Goal: Task Accomplishment & Management: Use online tool/utility

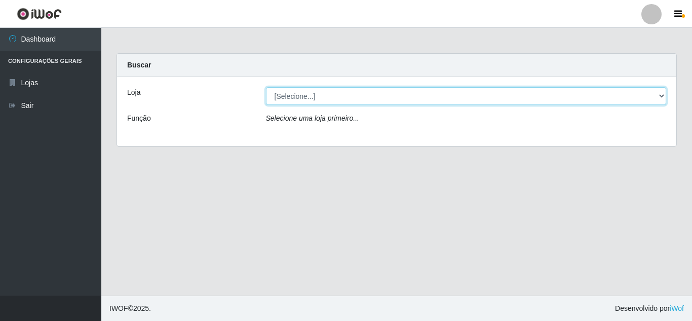
click at [306, 98] on select "[Selecione...] Queiroz Atacadão - [GEOGRAPHIC_DATA]" at bounding box center [466, 96] width 401 height 18
select select "225"
click at [266, 87] on select "[Selecione...] Queiroz Atacadão - [GEOGRAPHIC_DATA]" at bounding box center [466, 96] width 401 height 18
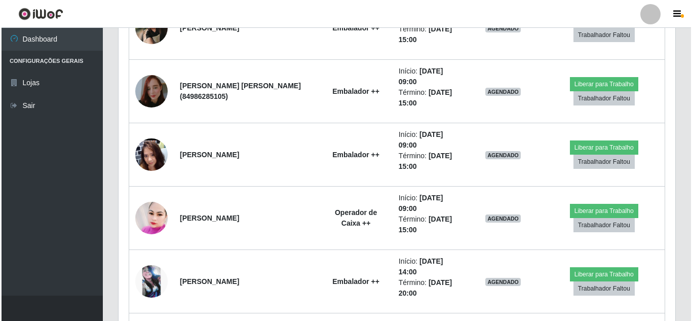
scroll to position [659, 0]
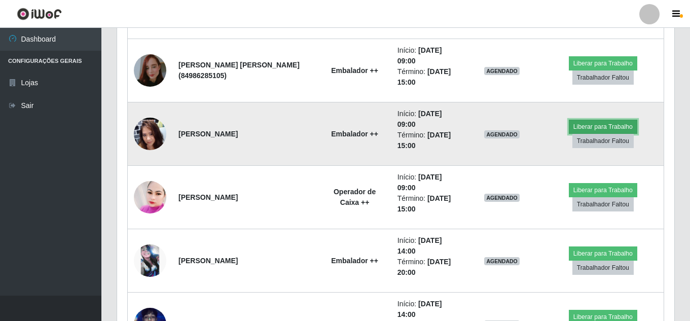
click at [595, 122] on button "Liberar para Trabalho" at bounding box center [602, 127] width 68 height 14
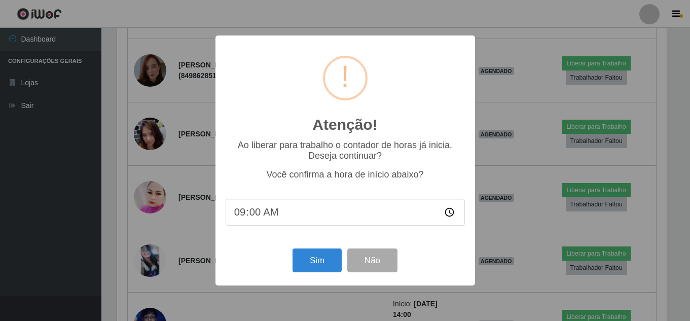
scroll to position [210, 552]
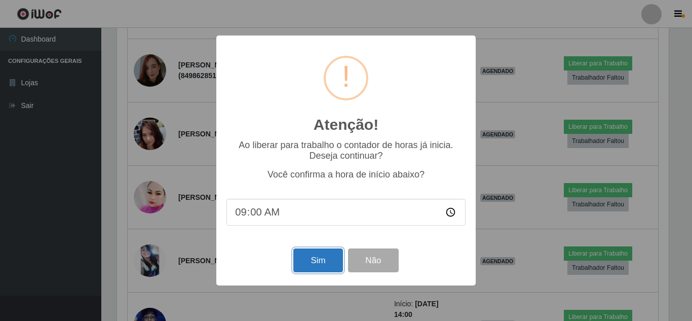
click at [328, 258] on button "Sim" at bounding box center [317, 260] width 49 height 24
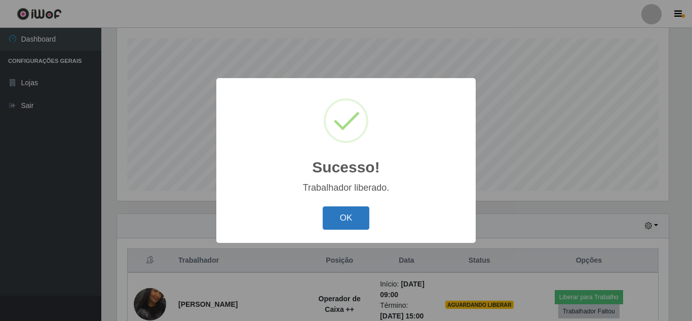
click at [343, 209] on button "OK" at bounding box center [346, 218] width 47 height 24
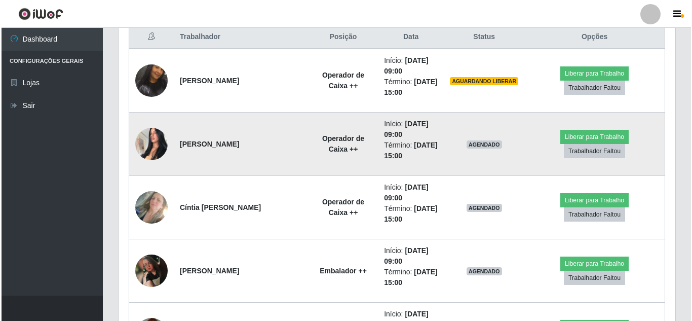
scroll to position [374, 0]
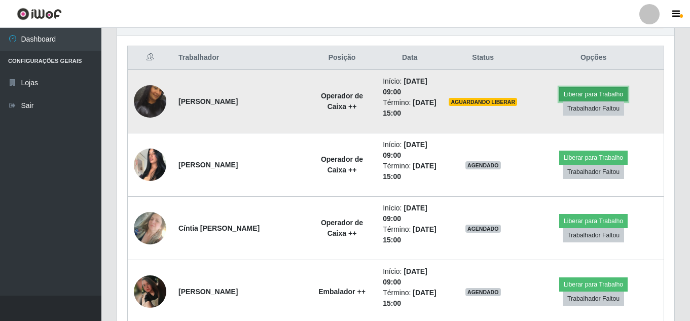
click at [595, 93] on button "Liberar para Trabalho" at bounding box center [593, 94] width 68 height 14
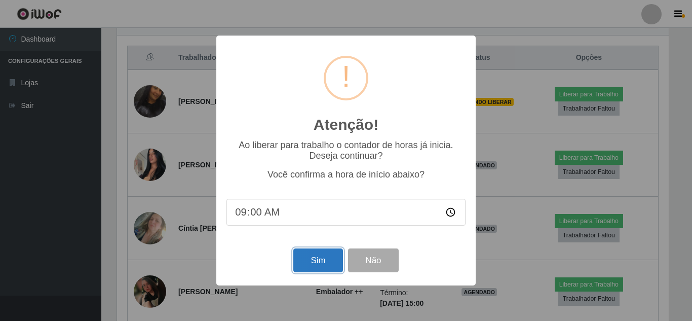
click at [325, 263] on button "Sim" at bounding box center [317, 260] width 49 height 24
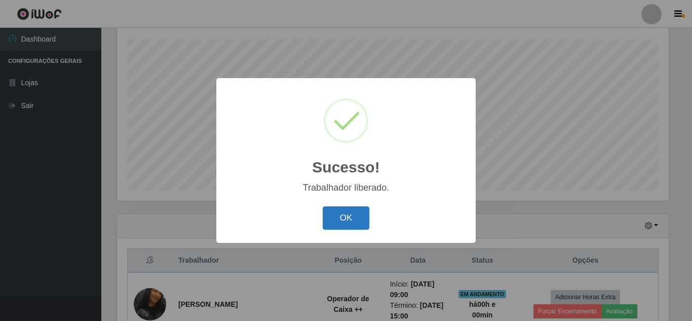
click at [340, 217] on button "OK" at bounding box center [346, 218] width 47 height 24
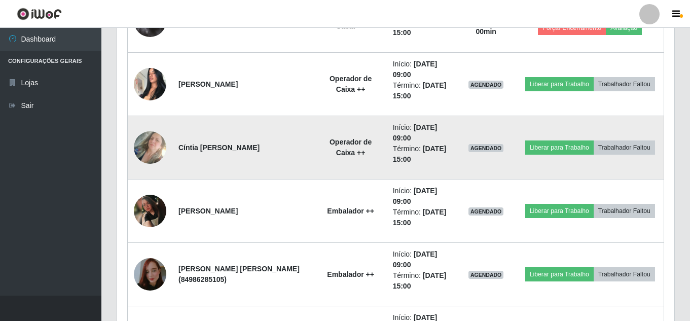
scroll to position [476, 0]
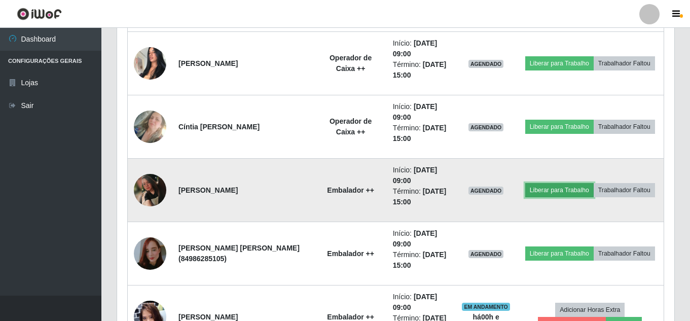
click at [557, 185] on button "Liberar para Trabalho" at bounding box center [559, 190] width 68 height 14
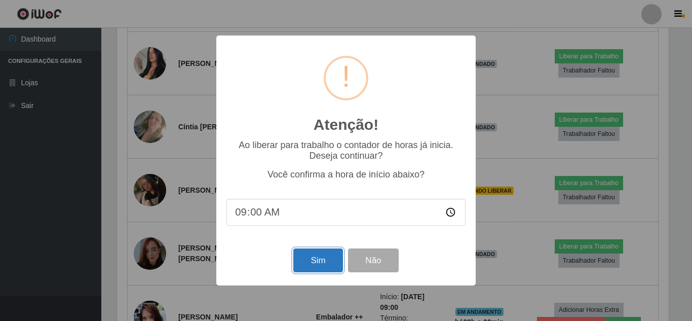
click at [308, 264] on button "Sim" at bounding box center [317, 260] width 49 height 24
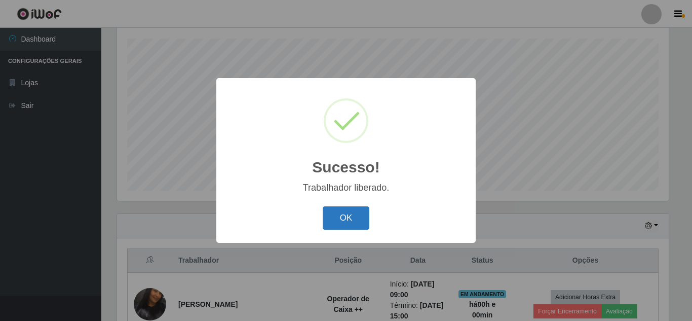
click at [349, 218] on button "OK" at bounding box center [346, 218] width 47 height 24
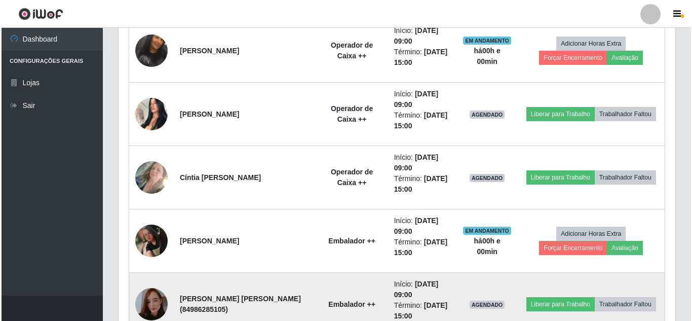
scroll to position [374, 0]
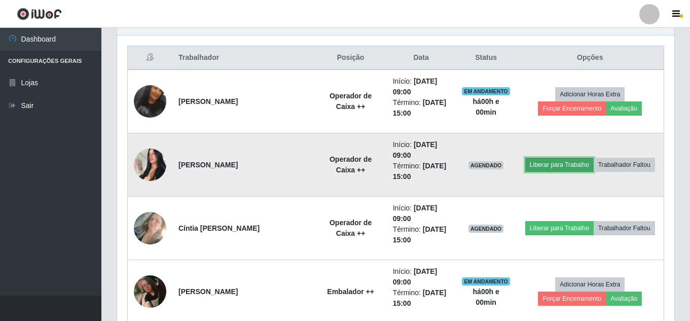
click at [562, 162] on button "Liberar para Trabalho" at bounding box center [559, 165] width 68 height 14
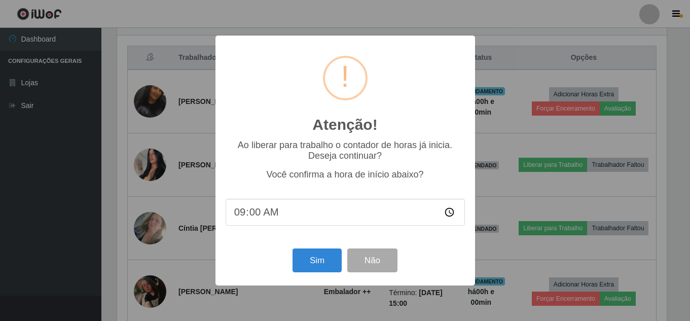
scroll to position [210, 552]
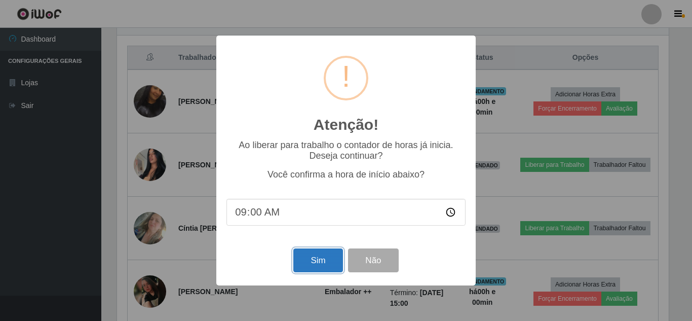
click at [327, 260] on button "Sim" at bounding box center [317, 260] width 49 height 24
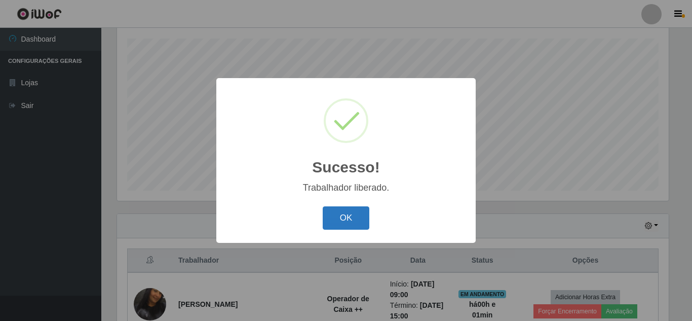
click at [361, 217] on button "OK" at bounding box center [346, 218] width 47 height 24
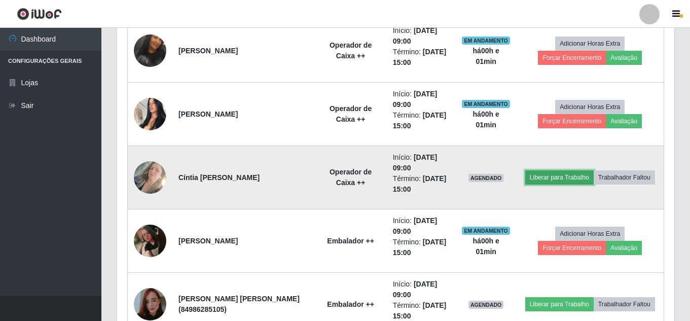
click at [540, 174] on button "Liberar para Trabalho" at bounding box center [559, 177] width 68 height 14
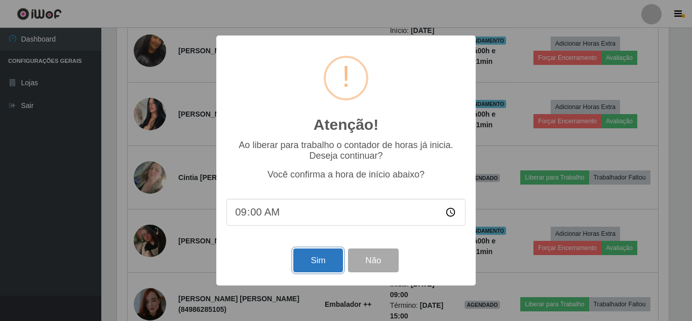
click at [325, 263] on button "Sim" at bounding box center [317, 260] width 49 height 24
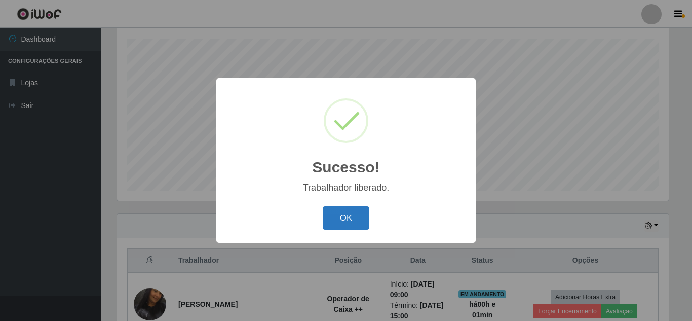
click at [353, 223] on button "OK" at bounding box center [346, 218] width 47 height 24
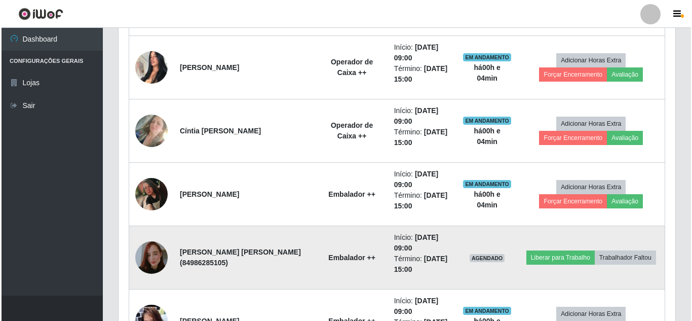
scroll to position [577, 0]
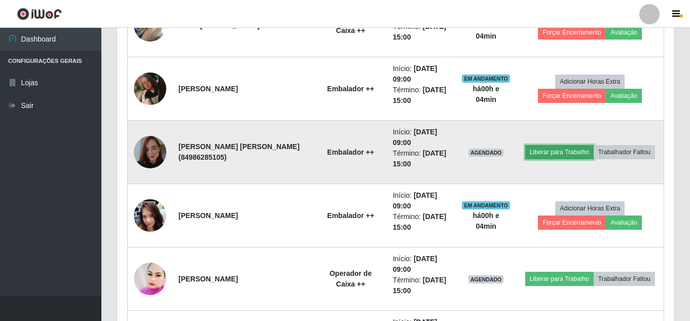
click at [555, 151] on button "Liberar para Trabalho" at bounding box center [559, 152] width 68 height 14
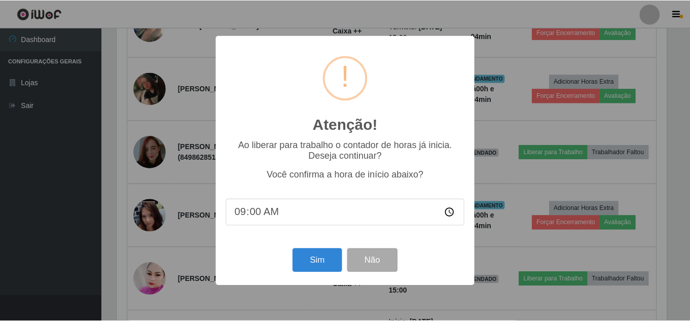
scroll to position [210, 552]
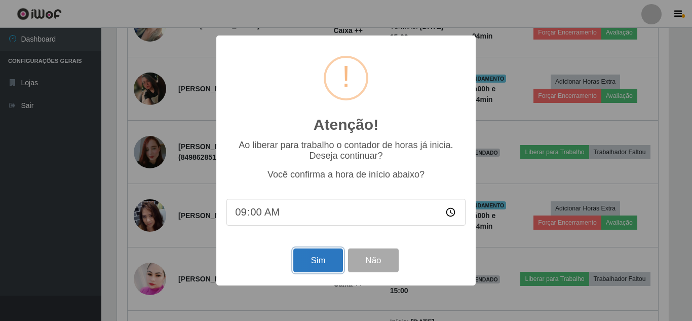
click at [316, 262] on button "Sim" at bounding box center [317, 260] width 49 height 24
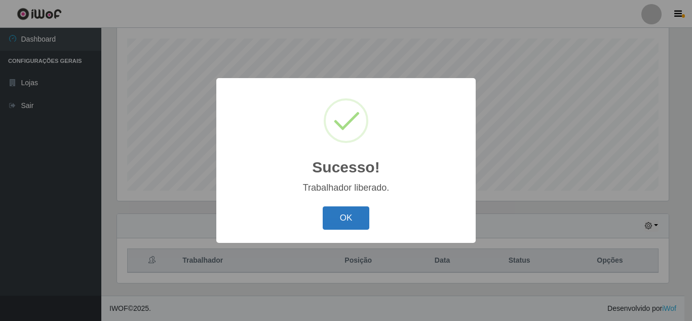
click at [363, 218] on button "OK" at bounding box center [346, 218] width 47 height 24
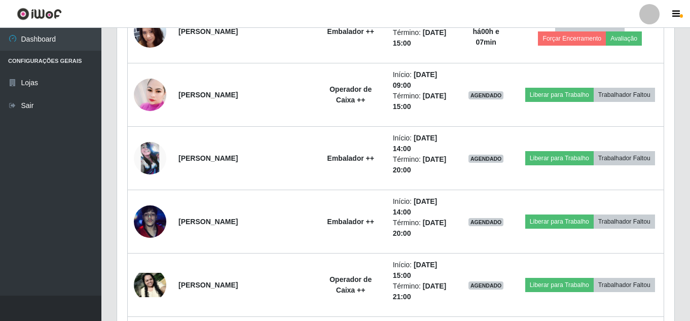
scroll to position [780, 0]
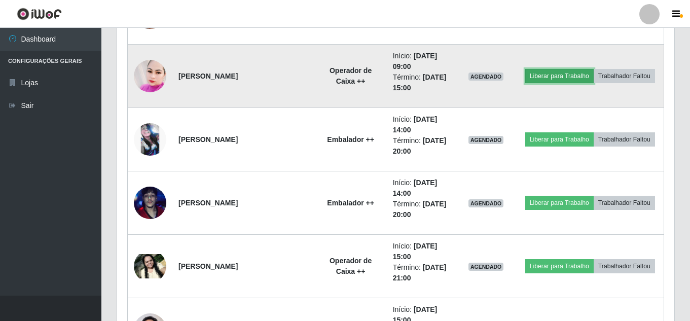
click at [562, 77] on button "Liberar para Trabalho" at bounding box center [559, 76] width 68 height 14
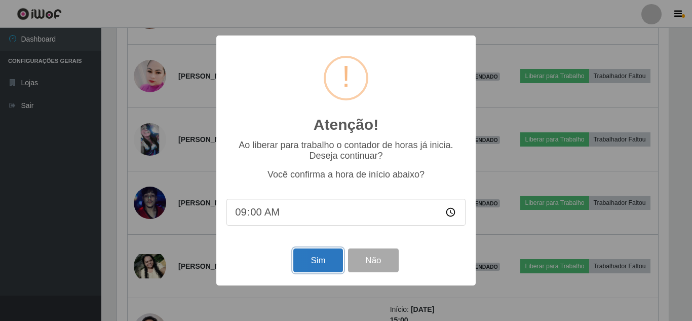
click at [328, 263] on button "Sim" at bounding box center [317, 260] width 49 height 24
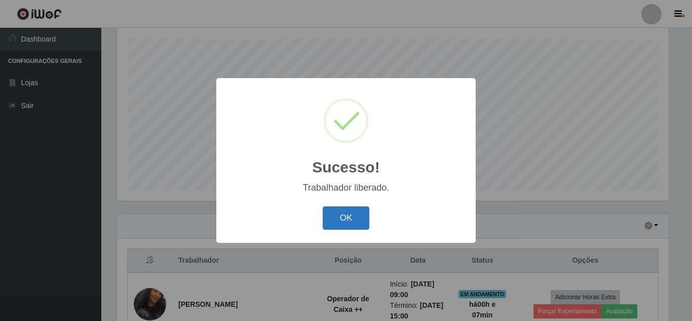
click at [361, 215] on button "OK" at bounding box center [346, 218] width 47 height 24
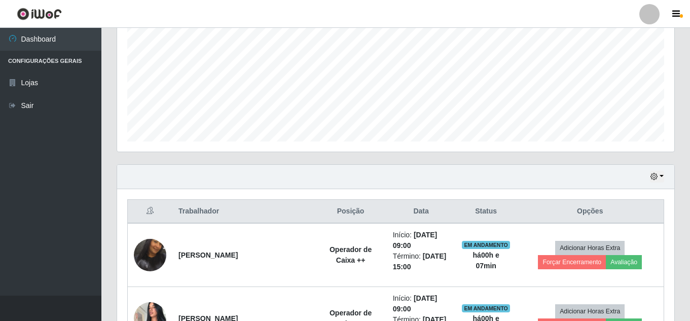
scroll to position [273, 0]
